Goal: Task Accomplishment & Management: Complete application form

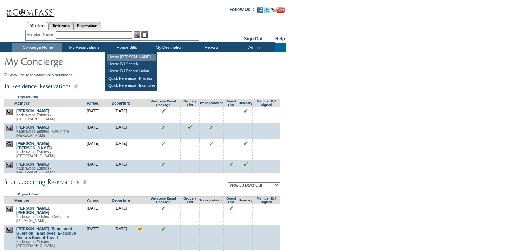
click at [127, 58] on td "House [PERSON_NAME]" at bounding box center [131, 57] width 49 height 7
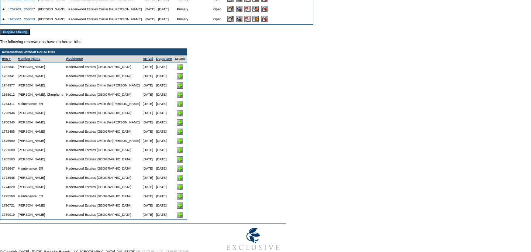
scroll to position [112, 0]
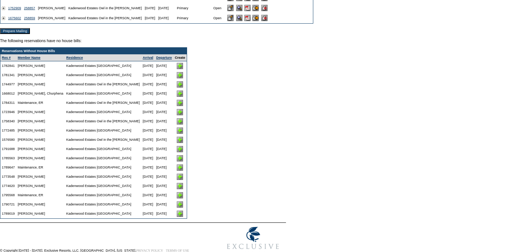
click at [177, 207] on img at bounding box center [180, 204] width 6 height 6
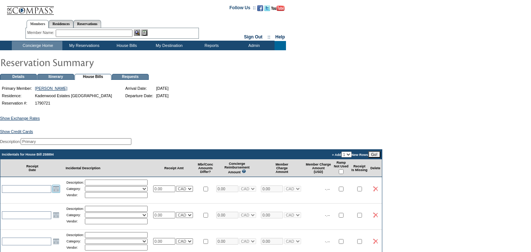
click at [56, 193] on link "Open the calendar popup." at bounding box center [56, 189] width 8 height 8
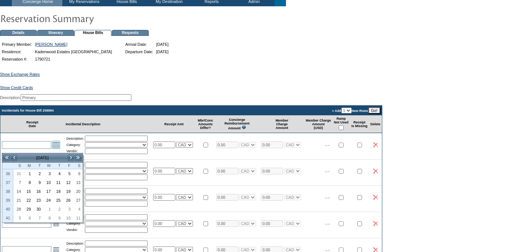
scroll to position [45, 0]
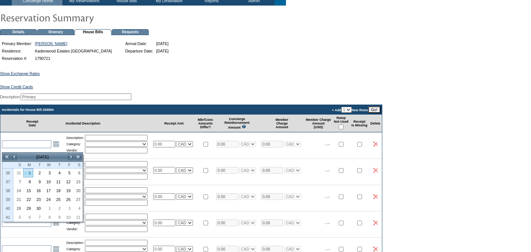
click at [29, 173] on link "1" at bounding box center [28, 173] width 9 height 8
type input "2025-09-01"
type input "9/1/2025"
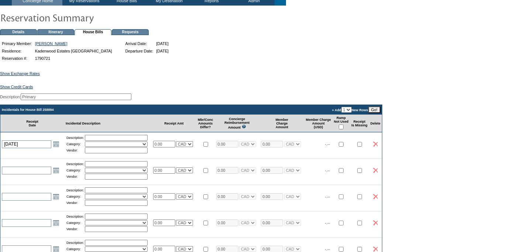
click at [118, 141] on input "text" at bounding box center [116, 138] width 63 height 6
type input "g"
type input "Gratuity"
select select "10"
type input "Exclusive Resorts"
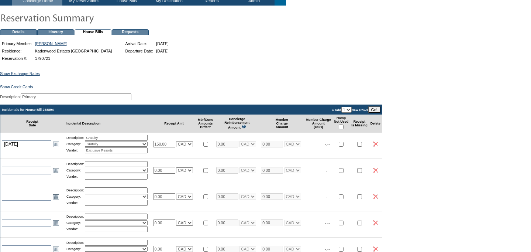
type input "150.00"
select select "3"
type input "150.00"
select select "3"
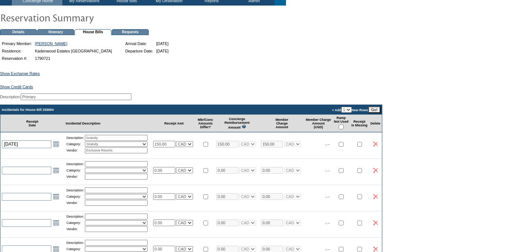
click at [193, 147] on select "USD EUR CAD GBP CRC MXN KYD" at bounding box center [184, 144] width 17 height 6
select select "1"
click at [180, 145] on select "USD EUR CAD GBP CRC MXN KYD" at bounding box center [184, 144] width 17 height 6
select select "1"
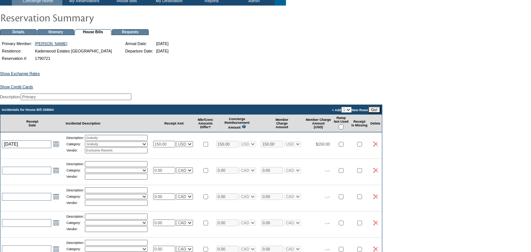
select select "1"
click at [118, 141] on input "Gratuity" at bounding box center [116, 138] width 63 height 6
type input "Gratuity for Concierge"
click at [170, 173] on input "0.00" at bounding box center [164, 170] width 22 height 7
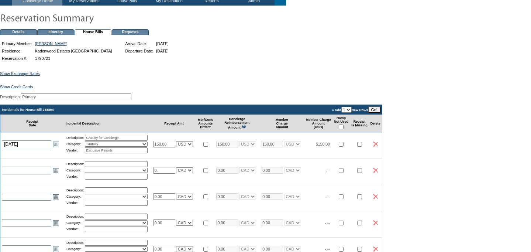
type input "0"
type input "50.00"
select select "3"
type input "50.00"
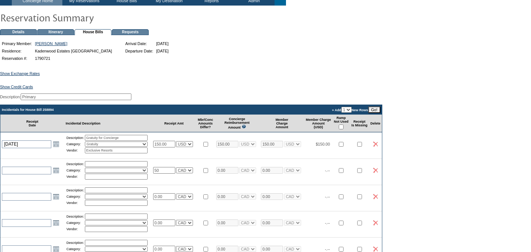
select select "3"
select select "1"
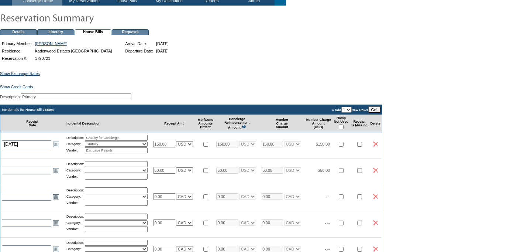
select select "1"
click at [116, 167] on input "text" at bounding box center [116, 164] width 63 height 6
type input "Gratuity for Housekeeping"
select select "10"
click at [106, 179] on input "text" at bounding box center [116, 176] width 63 height 6
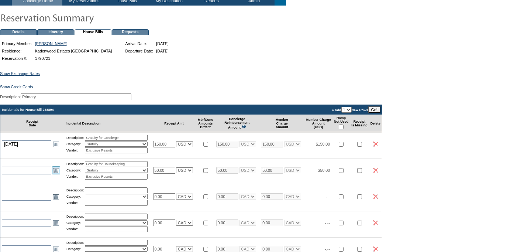
type input "Exclusive Resorts"
click at [57, 174] on link "Open the calendar popup." at bounding box center [56, 170] width 8 height 8
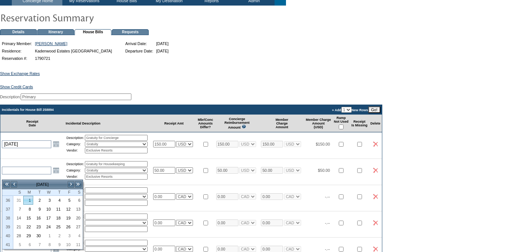
click at [32, 197] on link "1" at bounding box center [28, 200] width 9 height 8
type input "2025-09-01"
type input "9/1/2025"
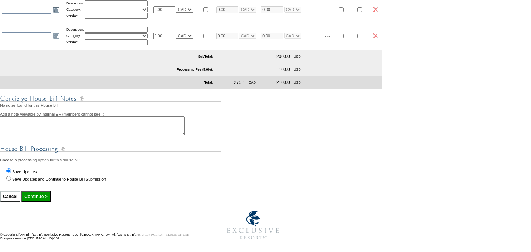
scroll to position [259, 0]
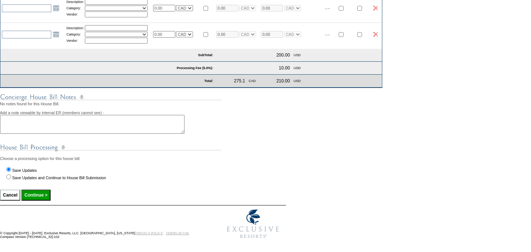
click at [39, 200] on input "Continue >" at bounding box center [35, 194] width 29 height 11
type input "Processing..."
